Goal: Task Accomplishment & Management: Complete application form

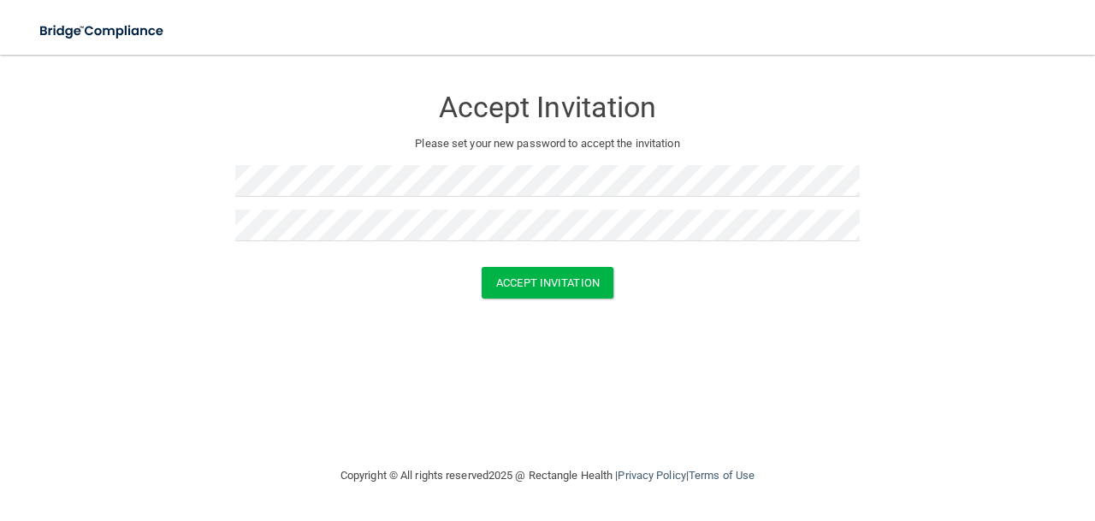
click at [416, 300] on form "Accept Invitation Please set your new password to accept the invitation Accept …" at bounding box center [547, 195] width 1027 height 247
click at [508, 292] on button "Accept Invitation" at bounding box center [548, 283] width 132 height 32
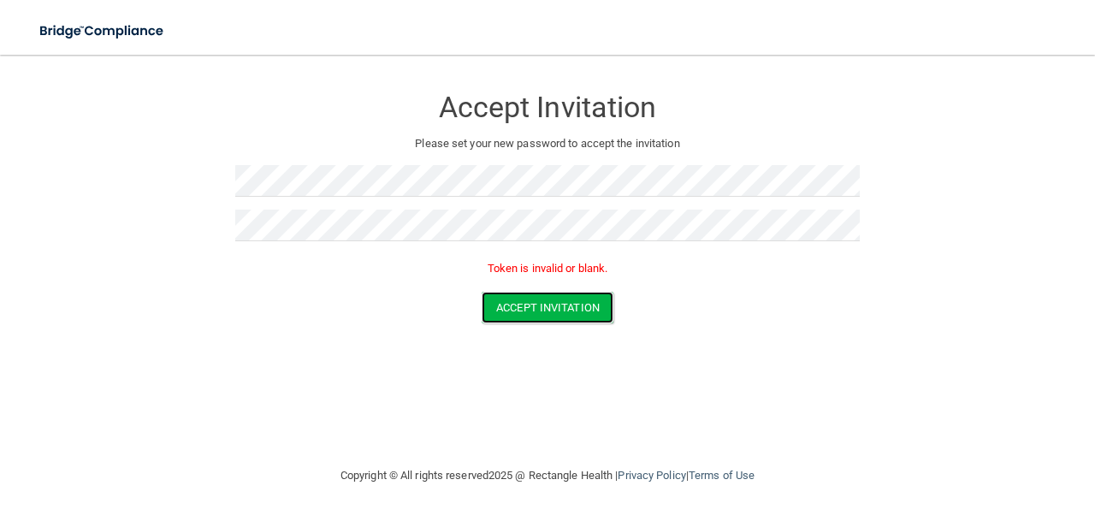
click at [507, 317] on button "Accept Invitation" at bounding box center [548, 308] width 132 height 32
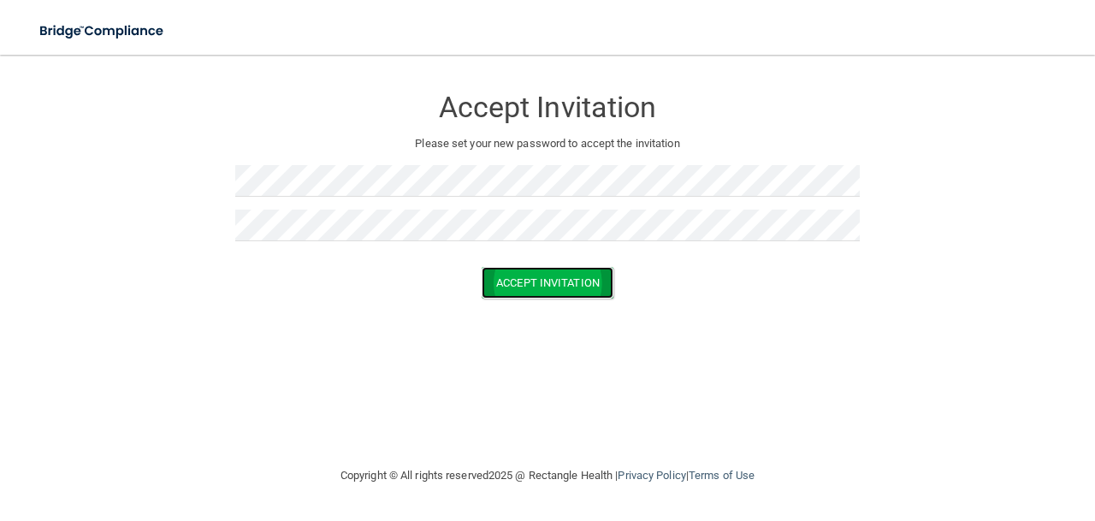
click at [570, 289] on button "Accept Invitation" at bounding box center [548, 283] width 132 height 32
click at [528, 283] on button "Accept Invitation" at bounding box center [548, 283] width 132 height 32
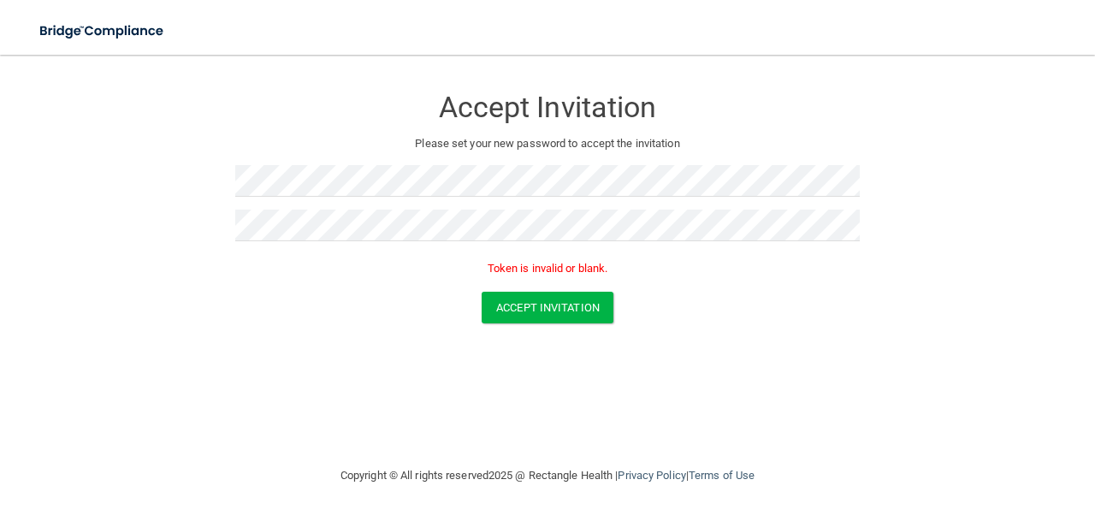
click at [529, 270] on p "Token is invalid or blank." at bounding box center [547, 268] width 625 height 21
click at [526, 266] on p "Token is invalid or blank." at bounding box center [547, 268] width 625 height 21
drag, startPoint x: 0, startPoint y: 0, endPoint x: 507, endPoint y: 300, distance: 589.0
click at [507, 300] on button "Accept Invitation" at bounding box center [548, 308] width 132 height 32
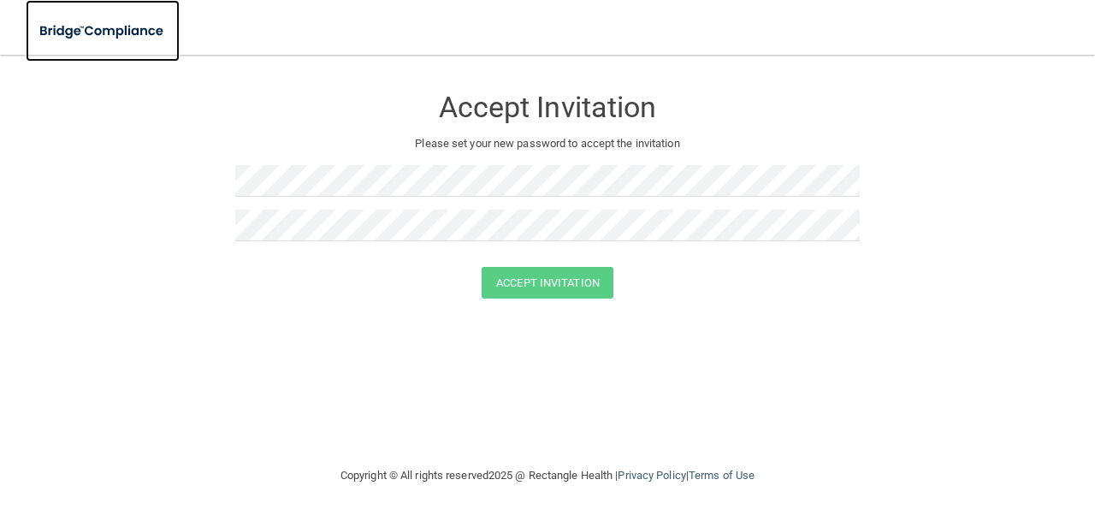
click at [149, 30] on img at bounding box center [103, 31] width 154 height 35
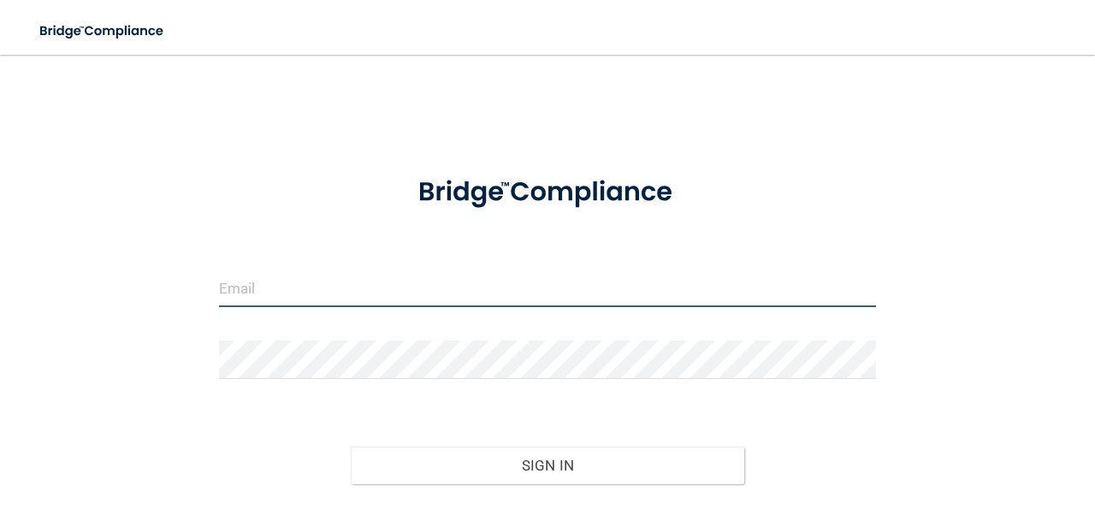
click at [309, 287] on input "email" at bounding box center [547, 288] width 657 height 39
type input "clairemaranan14@gmail.com"
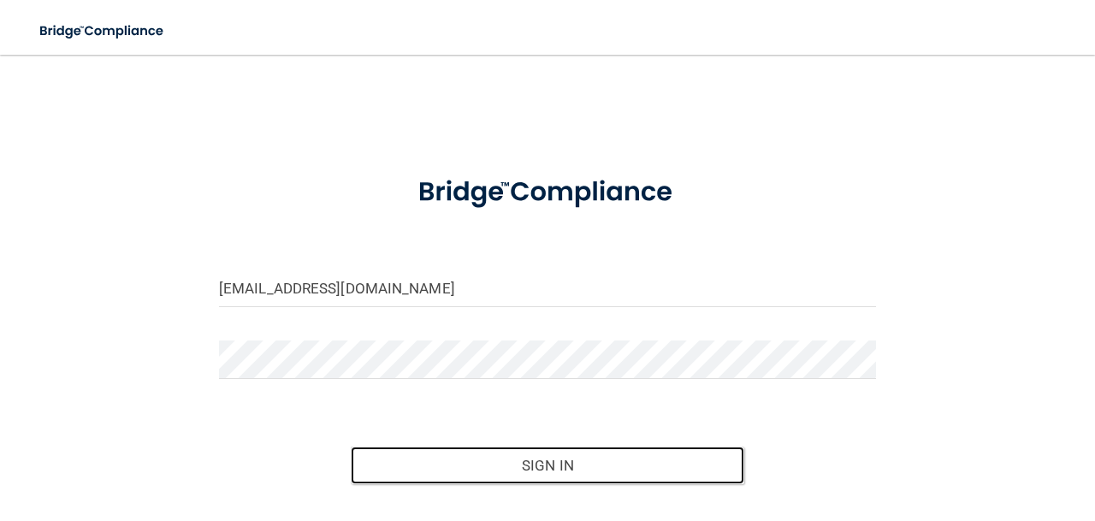
click at [495, 468] on button "Sign In" at bounding box center [548, 466] width 395 height 38
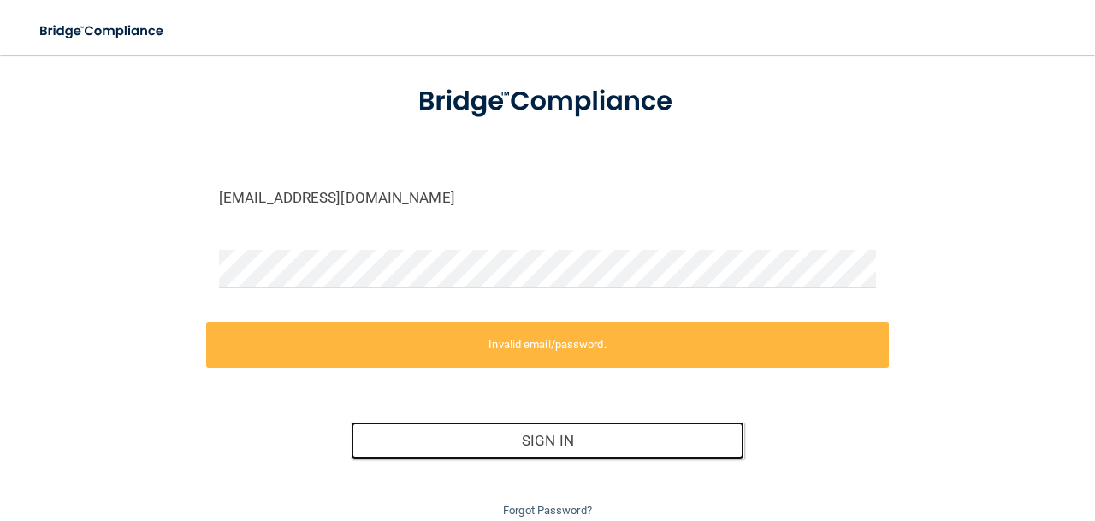
scroll to position [56, 0]
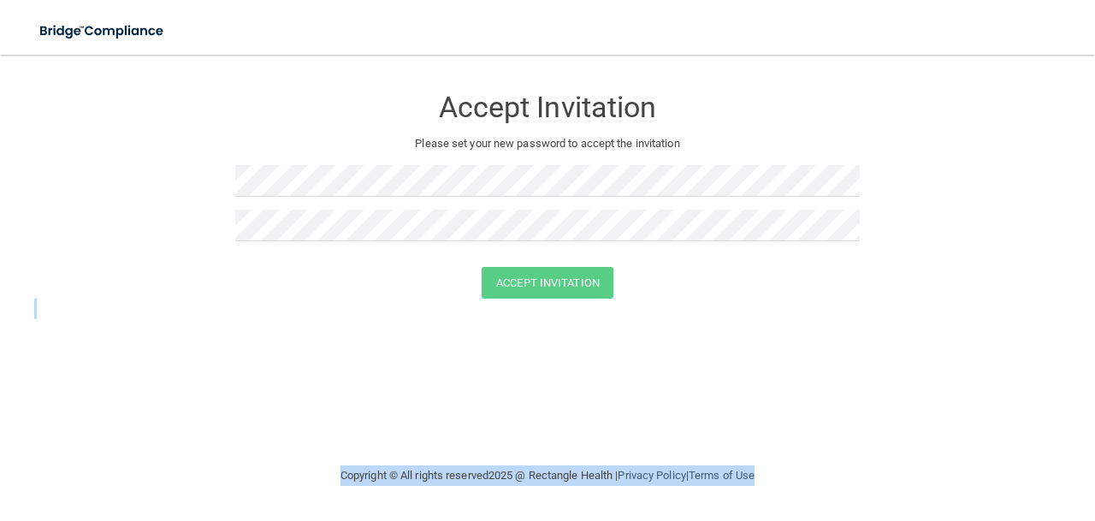
drag, startPoint x: 0, startPoint y: 0, endPoint x: 1046, endPoint y: 431, distance: 1131.2
click at [1046, 431] on main "Accept Invitation Please set your new password to accept the invitation Accept …" at bounding box center [547, 288] width 1095 height 466
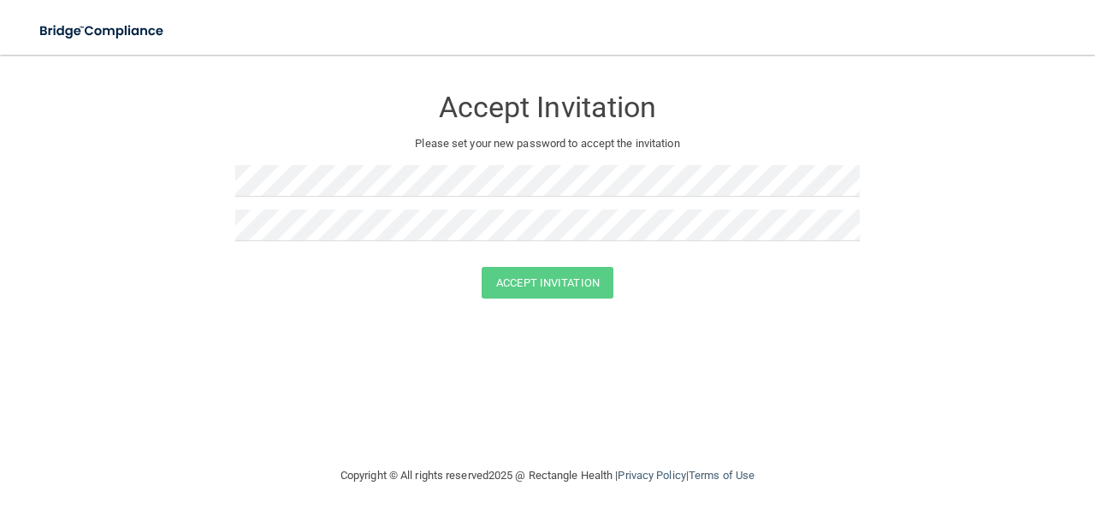
click at [387, 163] on div "Accept Invitation Please set your new password to accept the invitation" at bounding box center [547, 169] width 625 height 195
click at [518, 281] on button "Accept Invitation" at bounding box center [548, 283] width 132 height 32
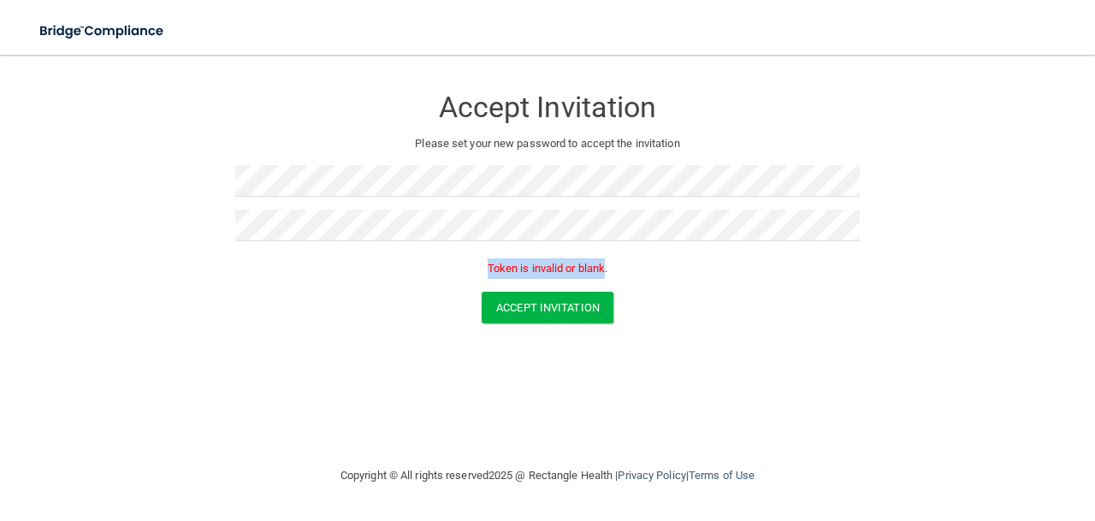
drag, startPoint x: 608, startPoint y: 266, endPoint x: 474, endPoint y: 269, distance: 133.5
click at [475, 269] on p "Token is invalid or blank." at bounding box center [547, 268] width 625 height 21
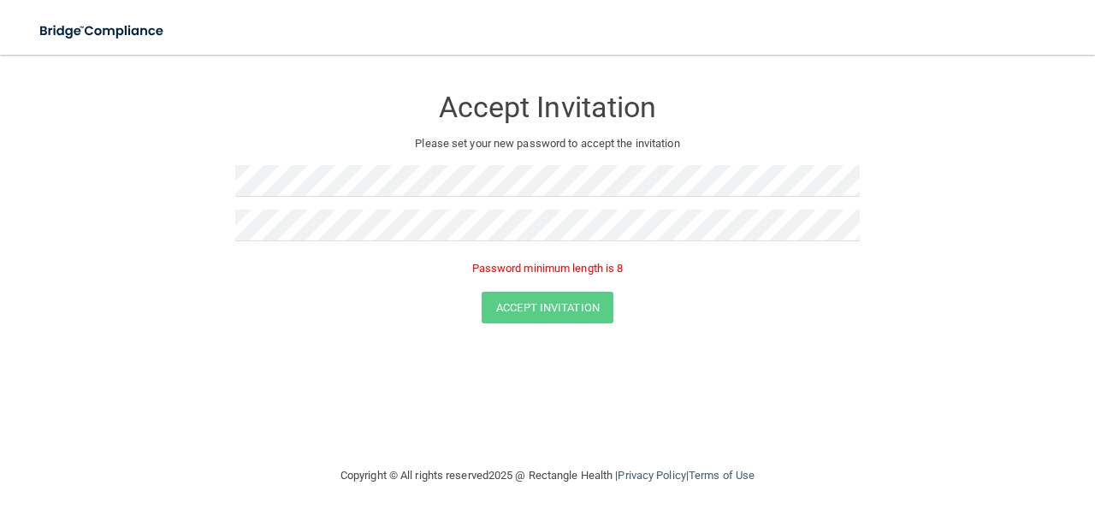
click at [682, 204] on div at bounding box center [547, 187] width 625 height 45
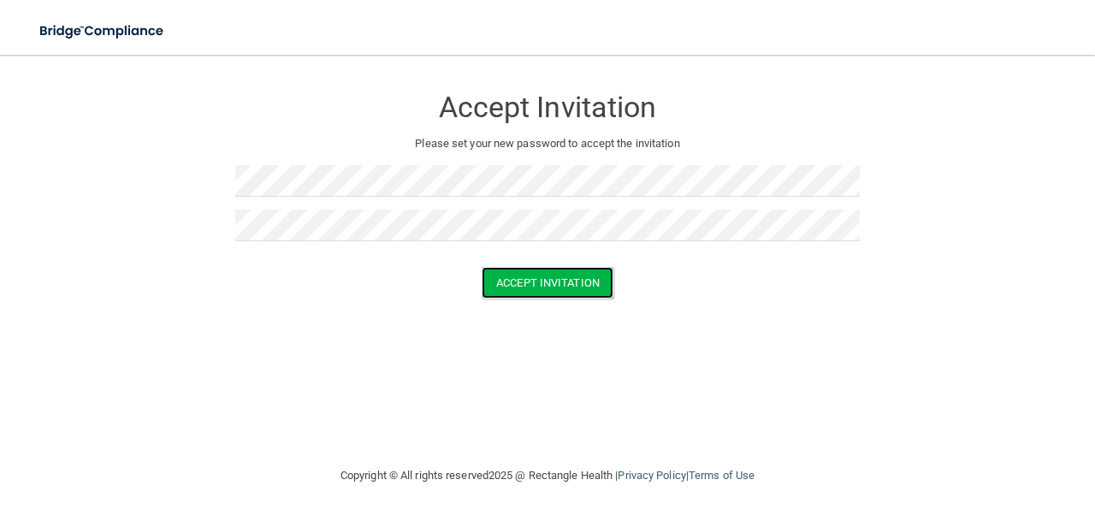
click at [528, 280] on button "Accept Invitation" at bounding box center [548, 283] width 132 height 32
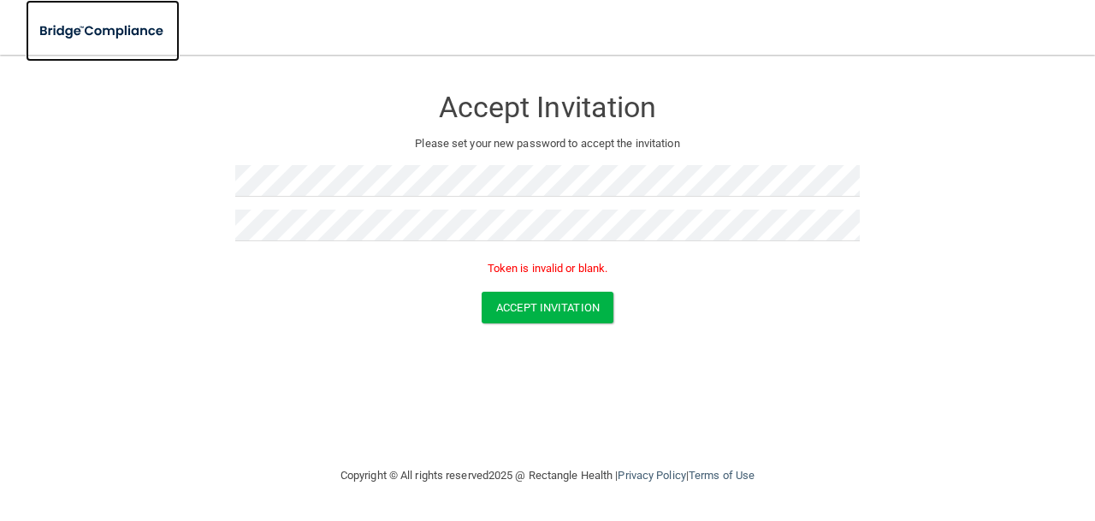
click at [98, 35] on img at bounding box center [103, 31] width 154 height 35
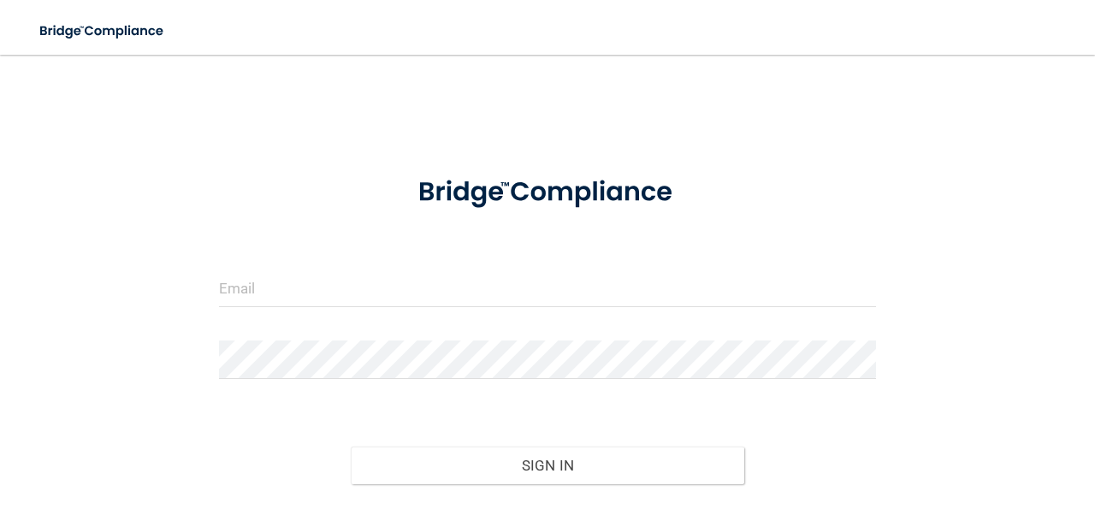
click at [845, 417] on div "Sign In" at bounding box center [547, 448] width 683 height 72
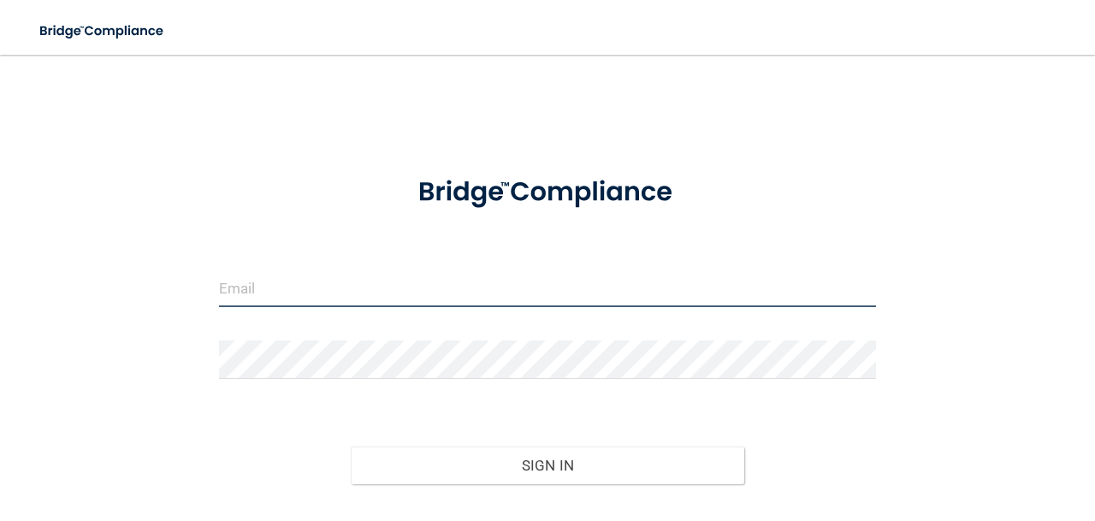
click at [306, 286] on input "email" at bounding box center [547, 288] width 657 height 39
type input "clairemaranan14@gmail.com"
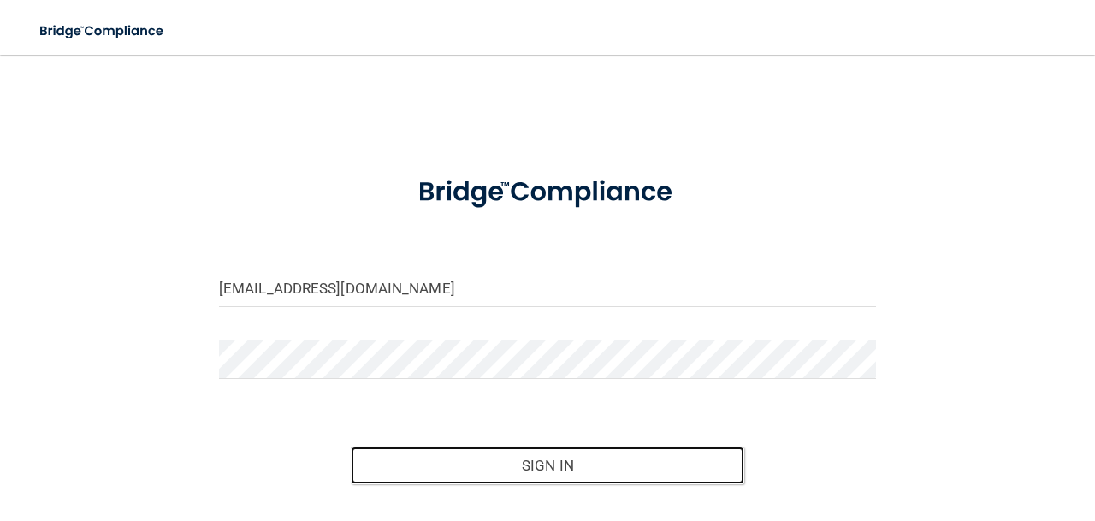
click at [545, 462] on button "Sign In" at bounding box center [548, 466] width 395 height 38
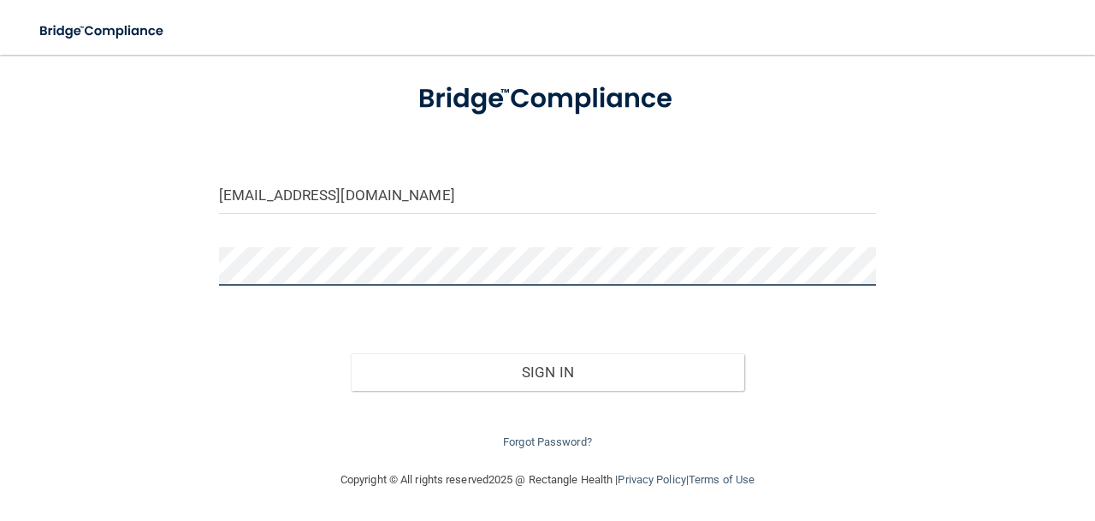
scroll to position [93, 0]
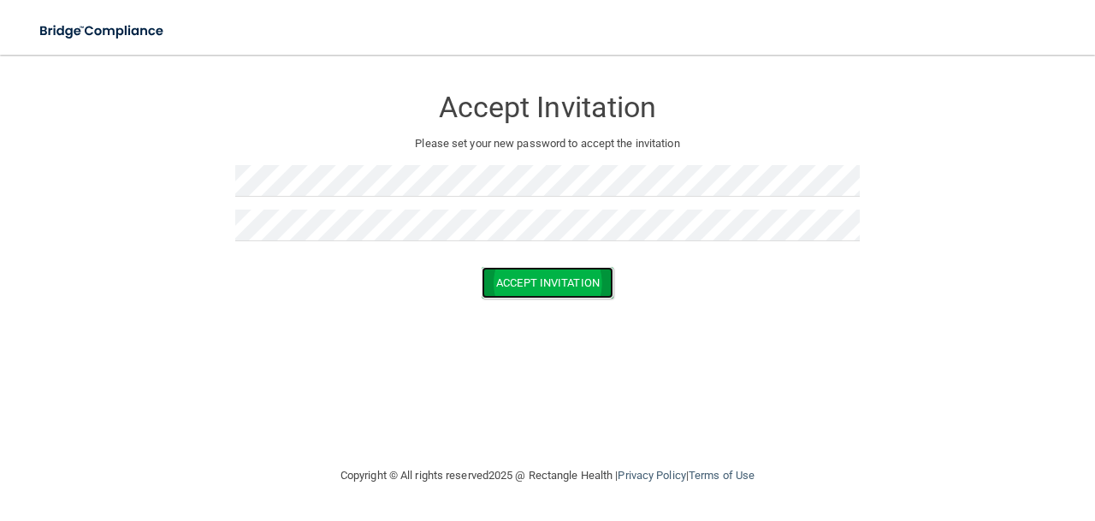
click at [569, 286] on button "Accept Invitation" at bounding box center [548, 283] width 132 height 32
